Goal: Contribute content: Add original content to the website for others to see

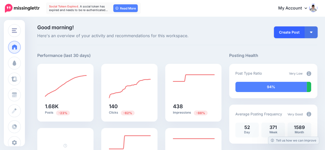
click at [289, 33] on link "Create Post" at bounding box center [289, 32] width 31 height 12
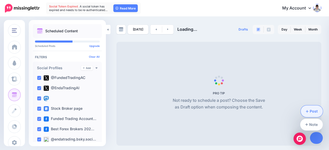
click at [313, 113] on link "Post" at bounding box center [312, 112] width 22 height 12
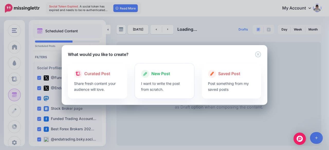
click at [151, 79] on div at bounding box center [164, 79] width 47 height 3
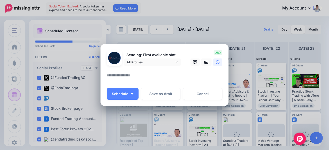
click at [129, 74] on textarea at bounding box center [166, 78] width 118 height 10
paste textarea "**********"
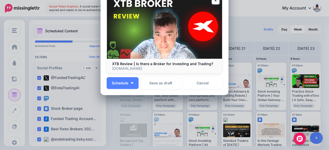
scroll to position [74, 0]
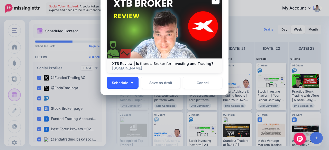
type textarea "**********"
click at [126, 82] on span "Schedule" at bounding box center [120, 83] width 16 height 4
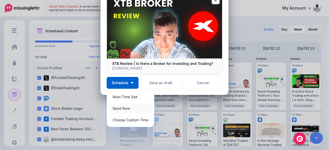
click at [119, 108] on link "Send Now" at bounding box center [130, 109] width 43 height 10
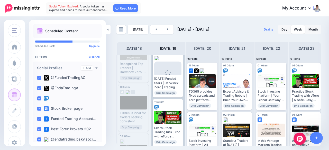
scroll to position [651, 0]
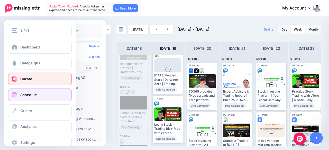
click at [18, 78] on link "Curate" at bounding box center [40, 79] width 64 height 13
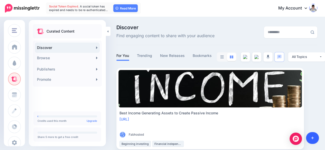
click at [313, 138] on icon at bounding box center [313, 139] width 3 height 4
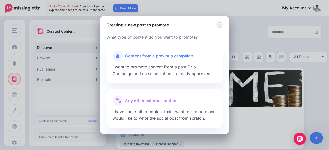
click at [161, 101] on span "Any other external content" at bounding box center [151, 101] width 53 height 7
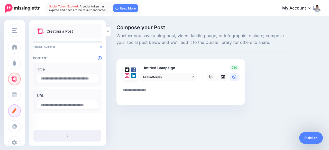
click at [141, 89] on textarea at bounding box center [182, 92] width 118 height 10
paste textarea "**********"
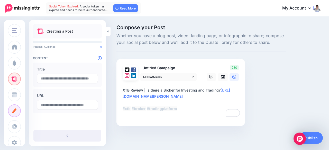
type textarea "**********"
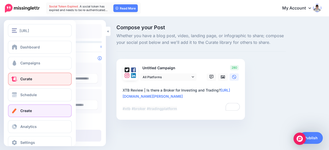
type input "**********"
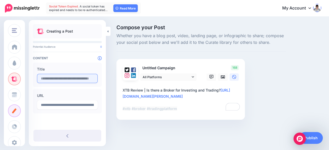
type textarea "**********"
click at [57, 79] on input "text" at bounding box center [67, 78] width 61 height 9
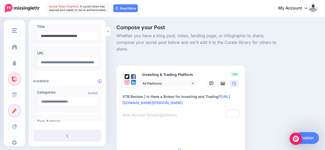
scroll to position [51, 0]
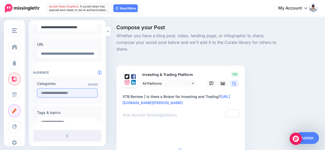
type input "**********"
click at [52, 95] on input "text" at bounding box center [67, 92] width 61 height 9
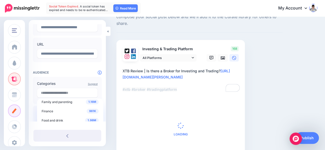
scroll to position [77, 0]
click at [50, 112] on span "Finance" at bounding box center [48, 111] width 12 height 4
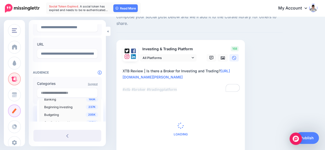
scroll to position [103, 0]
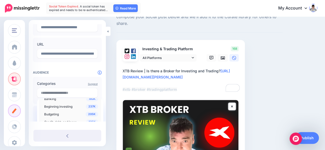
click at [66, 105] on span "Beginning investing" at bounding box center [58, 107] width 28 height 4
click at [69, 111] on span "Stocks and shares" at bounding box center [57, 112] width 27 height 4
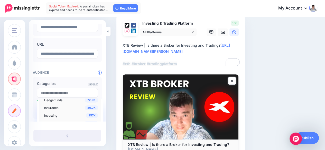
scroll to position [218, 0]
click at [56, 101] on span "Investing" at bounding box center [50, 100] width 13 height 4
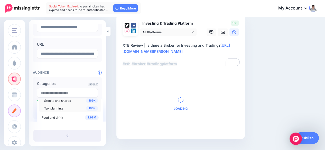
scroll to position [295, 0]
click at [65, 101] on span "Stocks and shares" at bounding box center [57, 100] width 27 height 4
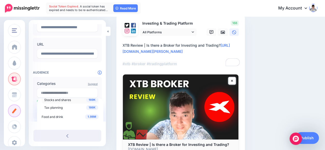
click at [65, 100] on span "Stocks and shares" at bounding box center [57, 100] width 27 height 4
click at [62, 100] on span "Stocks and shares" at bounding box center [57, 100] width 27 height 4
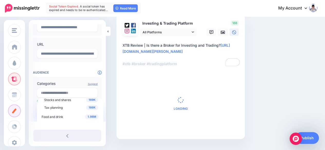
click at [61, 68] on div at bounding box center [67, 67] width 69 height 6
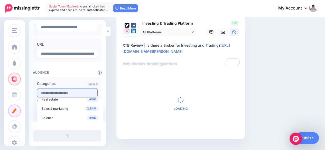
click at [63, 94] on input "text" at bounding box center [67, 92] width 61 height 9
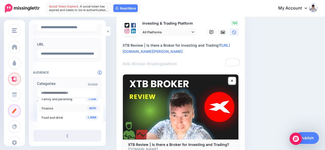
scroll to position [80, 0]
click at [60, 107] on div "961K Finance" at bounding box center [70, 108] width 57 height 6
click at [67, 107] on div "961K Finance" at bounding box center [70, 108] width 57 height 6
click at [65, 108] on span "Stocks and shares" at bounding box center [57, 109] width 27 height 4
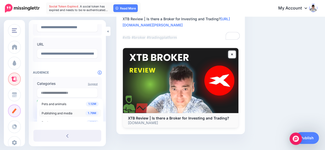
scroll to position [423, 0]
click at [80, 71] on h4 "Audience" at bounding box center [67, 73] width 69 height 4
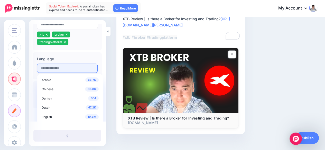
scroll to position [156, 0]
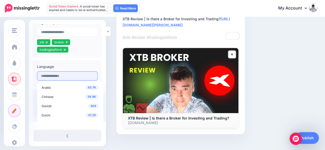
click at [64, 77] on input "text" at bounding box center [67, 76] width 61 height 9
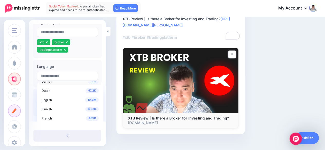
scroll to position [26, 0]
click at [51, 99] on span "English" at bounding box center [47, 99] width 10 height 4
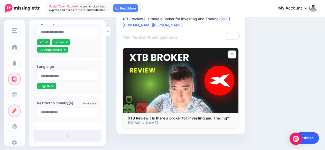
click at [310, 137] on link "Publish" at bounding box center [308, 138] width 24 height 12
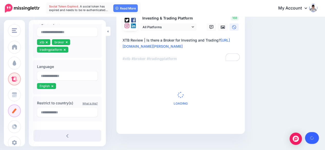
scroll to position [78, 0]
